Goal: Find contact information: Find contact information

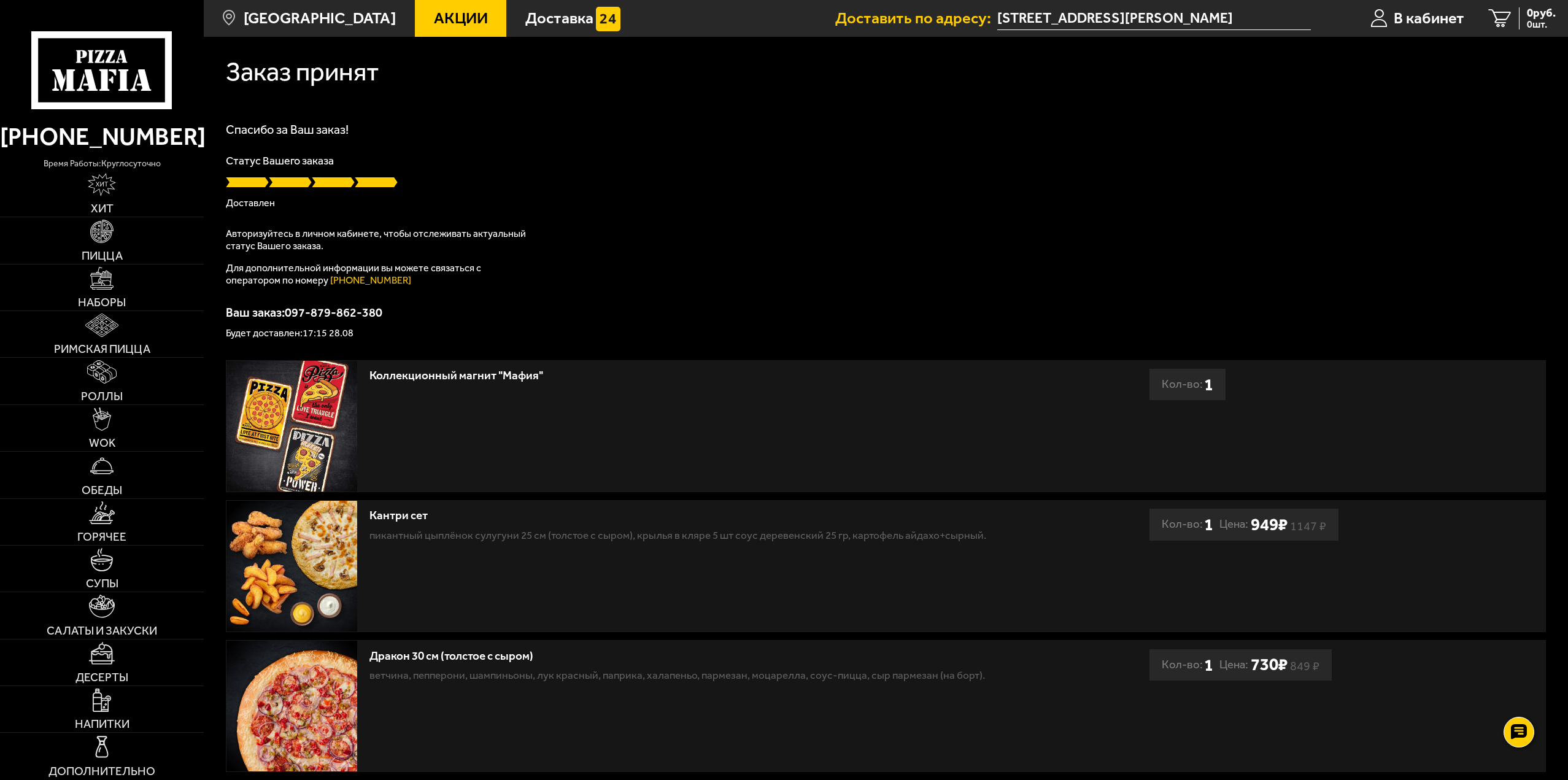
click at [336, 284] on link "[PHONE_NUMBER]" at bounding box center [370, 280] width 81 height 11
